Goal: Task Accomplishment & Management: Use online tool/utility

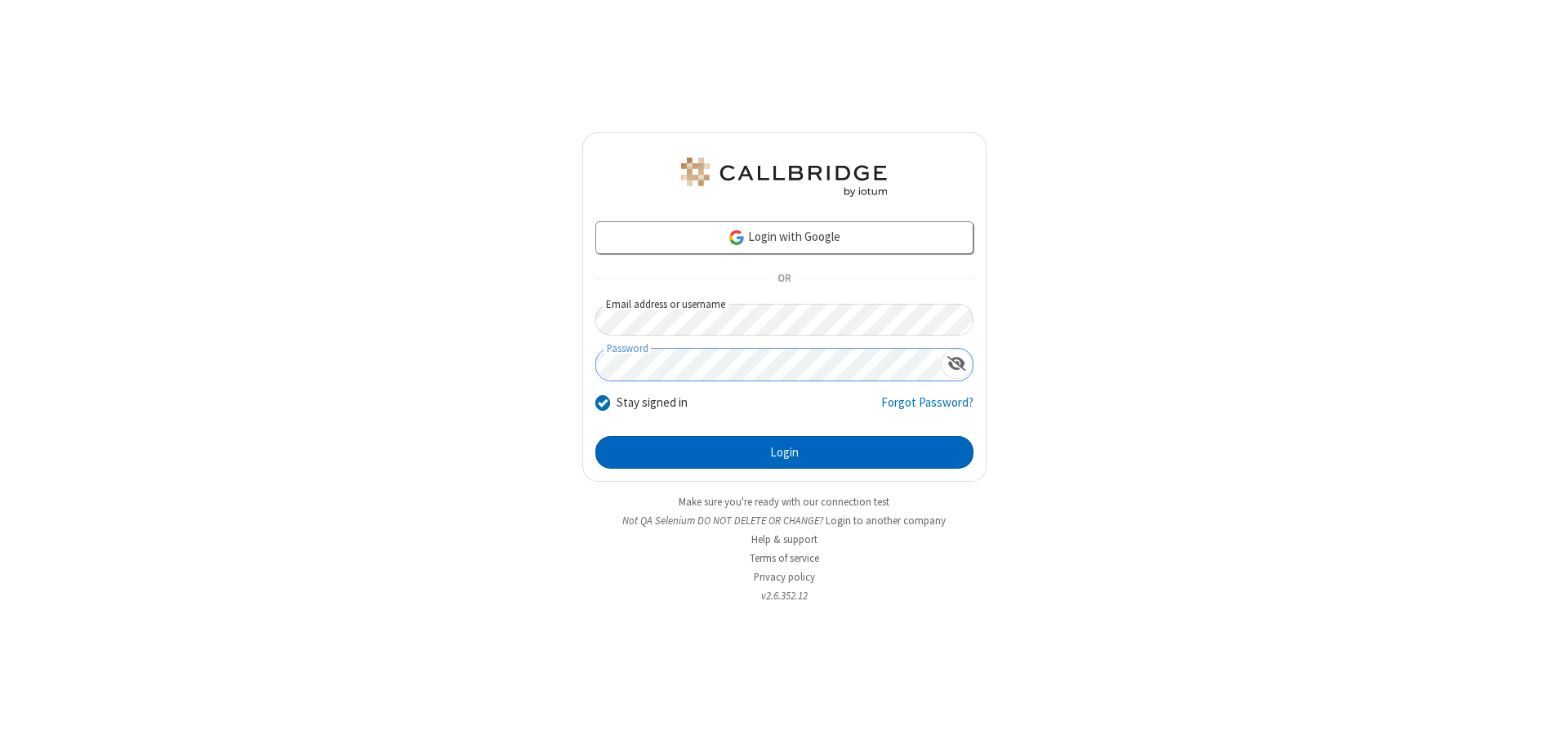
click at [784, 453] on button "Login" at bounding box center [784, 453] width 378 height 33
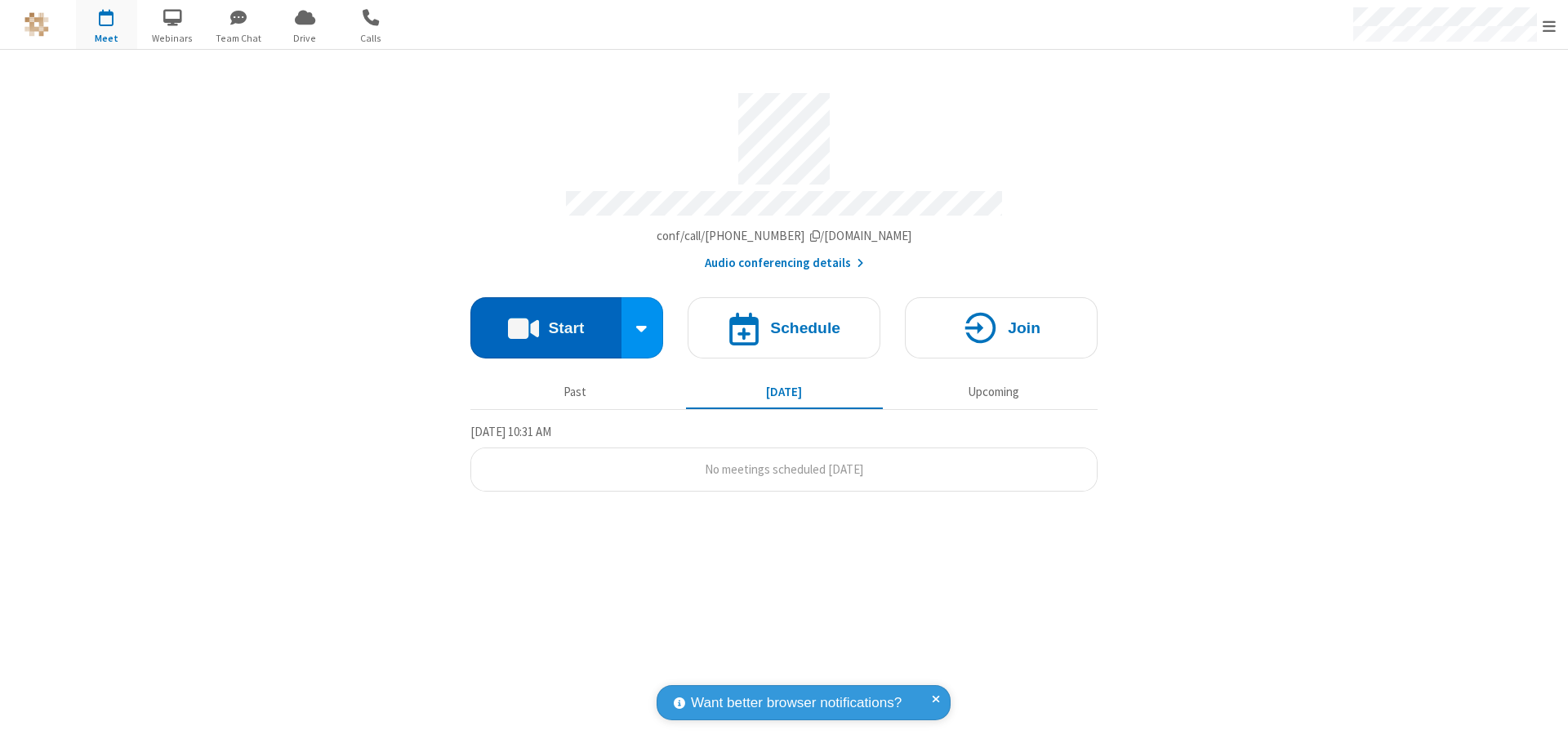
click at [545, 320] on button "Start" at bounding box center [545, 327] width 151 height 61
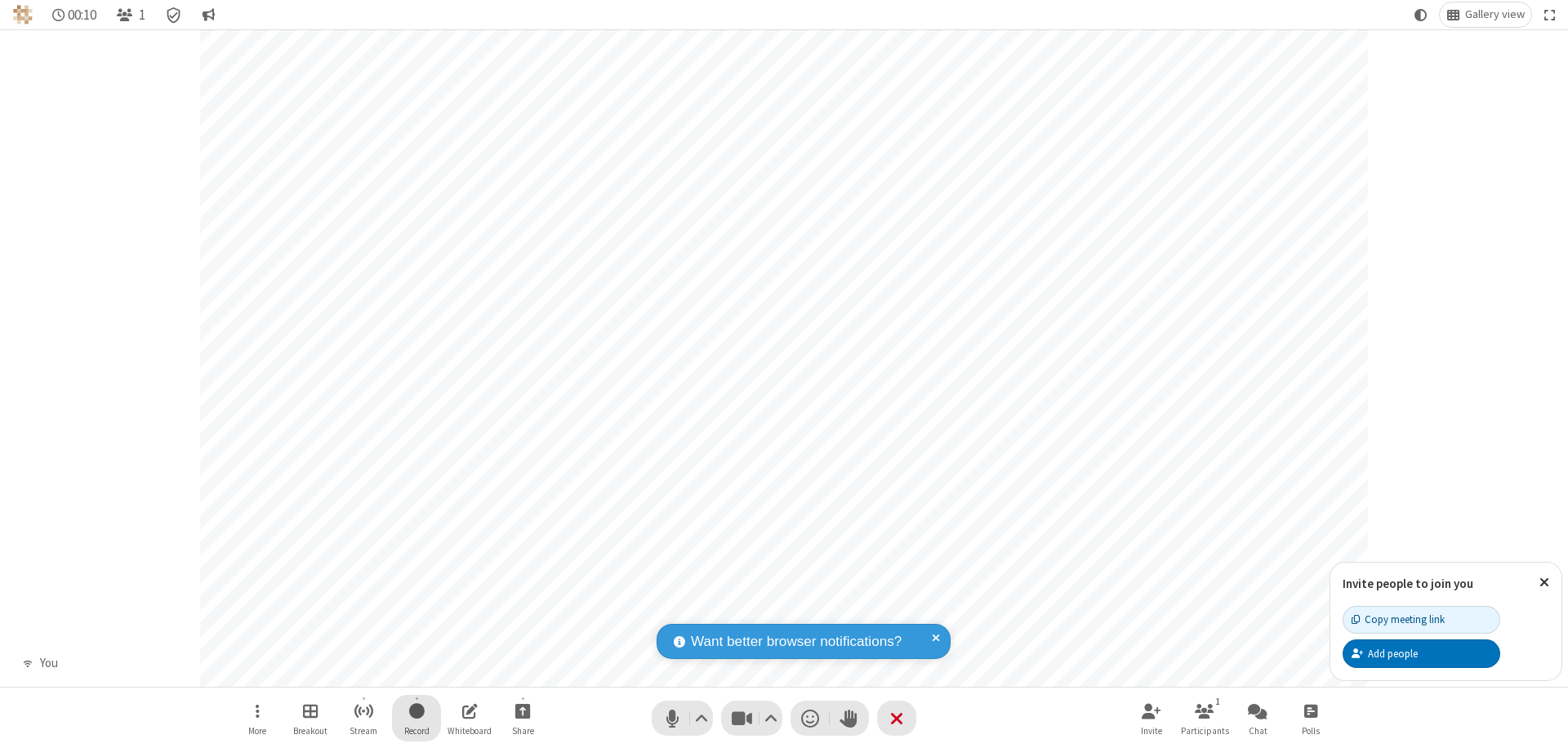
click at [417, 718] on span "Start recording" at bounding box center [417, 711] width 16 height 20
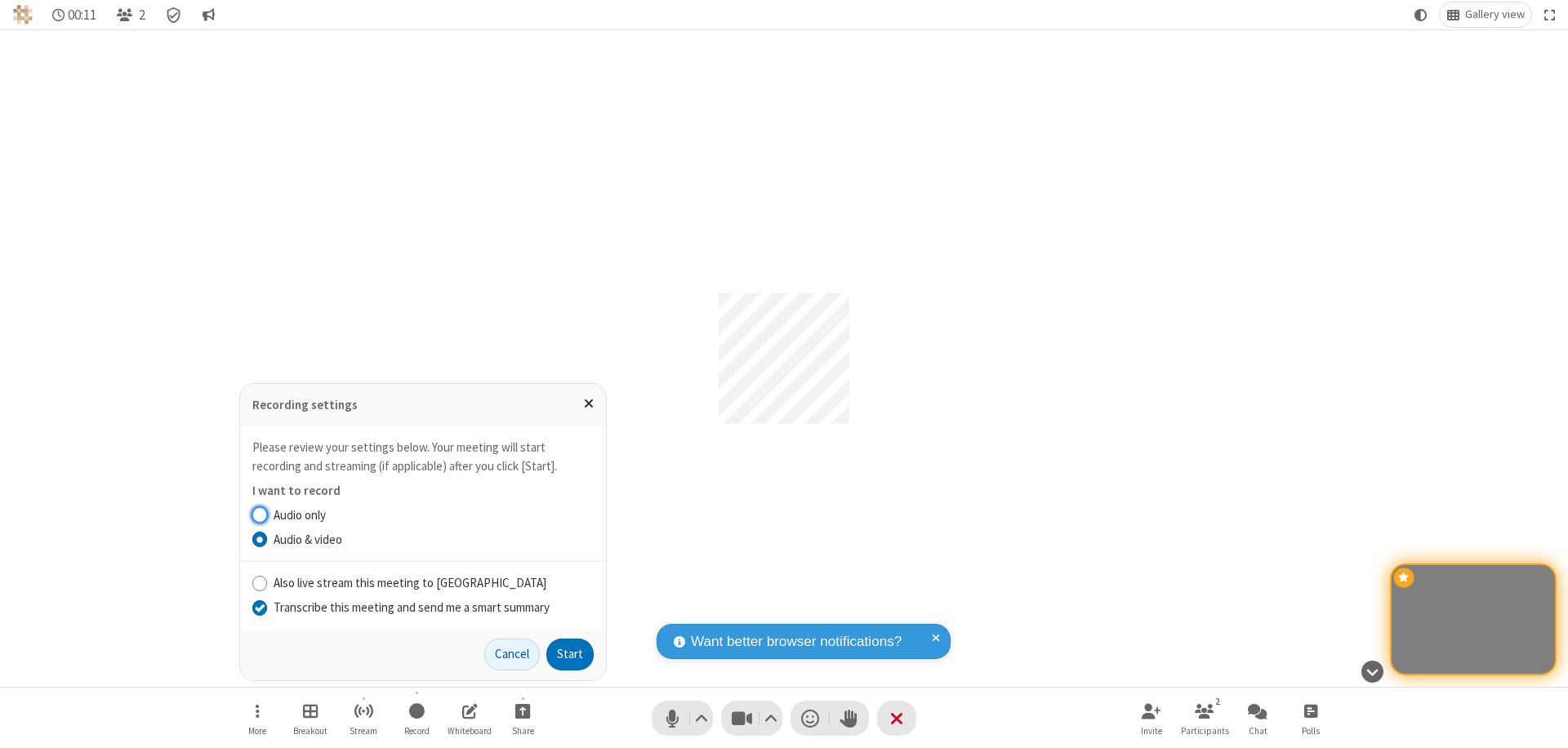
click at [259, 607] on input "Transcribe this meeting and send me a smart summary" at bounding box center [260, 608] width 16 height 18
click at [433, 514] on label "Audio only" at bounding box center [433, 515] width 320 height 19
click at [268, 514] on input "Audio only" at bounding box center [260, 515] width 16 height 18
click at [570, 654] on button "Start" at bounding box center [570, 655] width 48 height 33
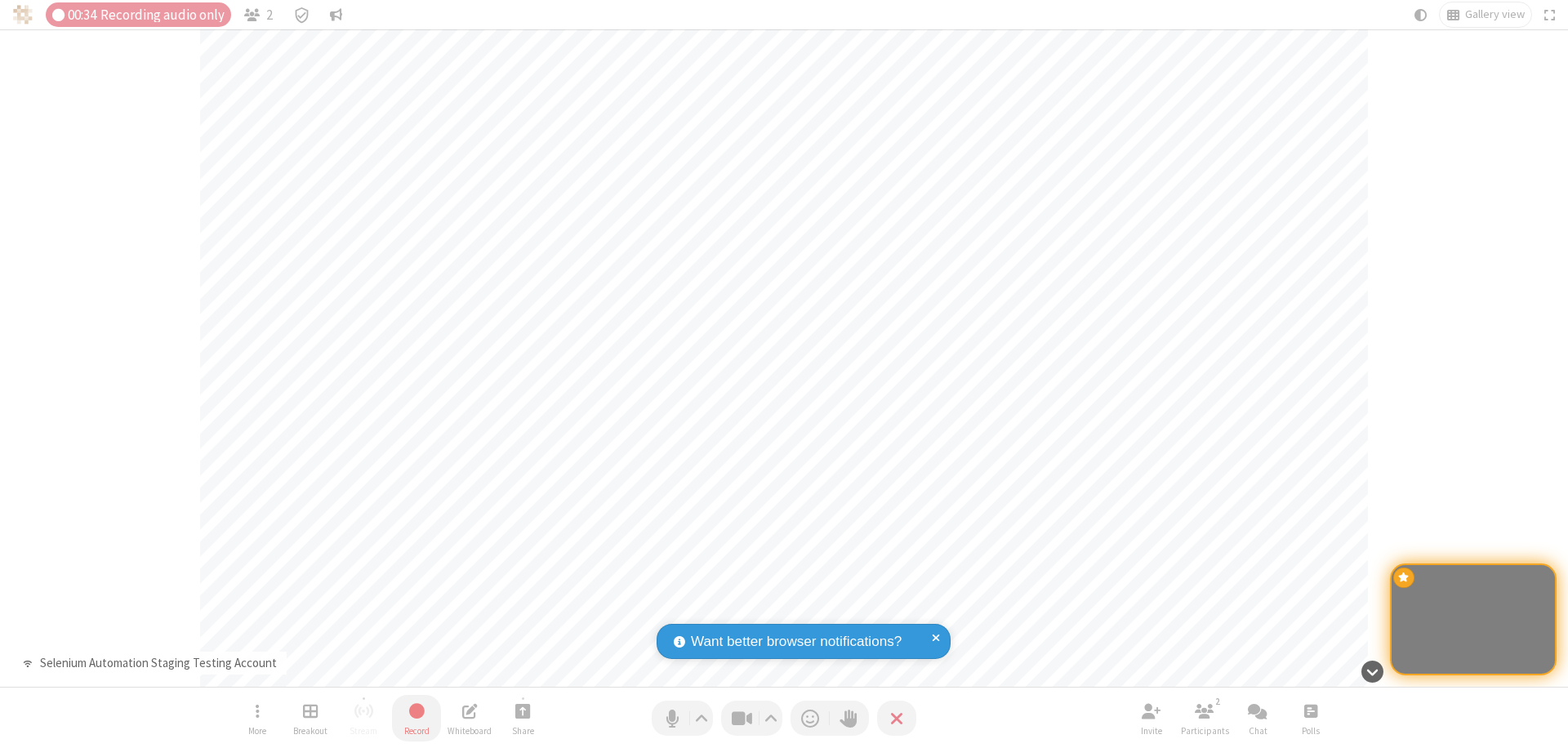
click at [417, 718] on span "Stop recording" at bounding box center [416, 711] width 19 height 20
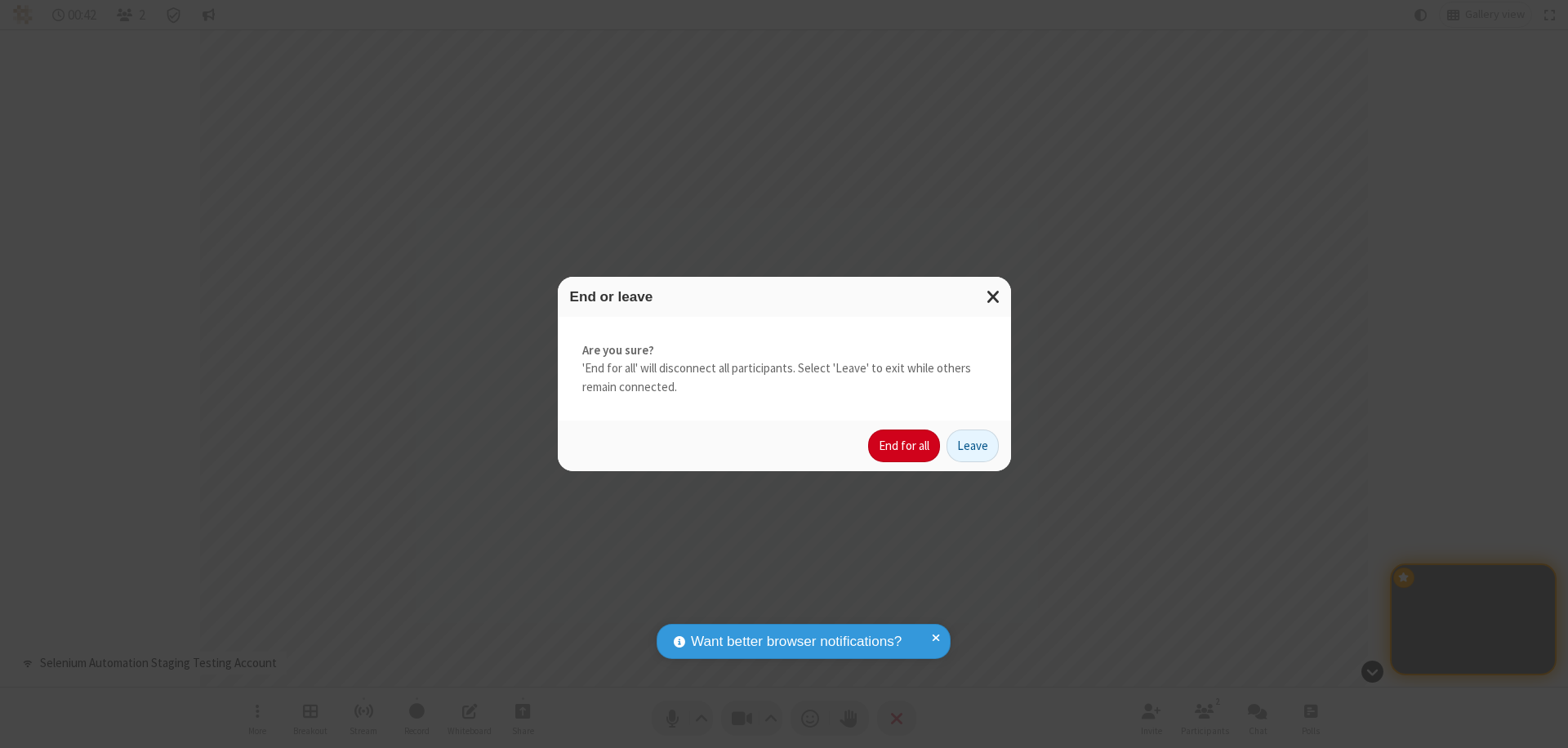
click at [905, 446] on button "End for all" at bounding box center [905, 446] width 72 height 33
